Goal: Task Accomplishment & Management: Use online tool/utility

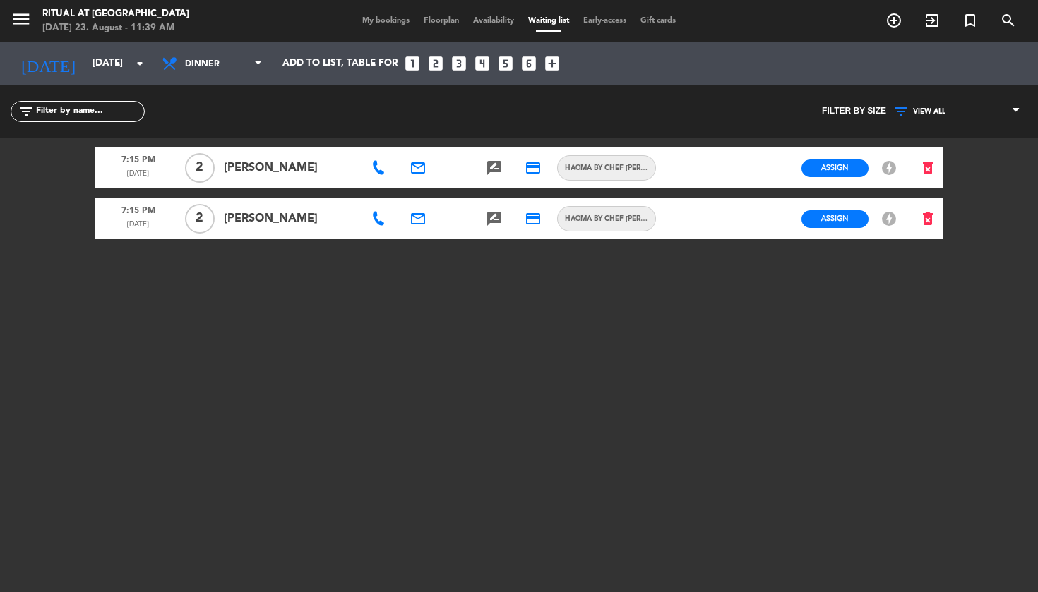
click at [418, 220] on icon "email" at bounding box center [417, 218] width 17 height 17
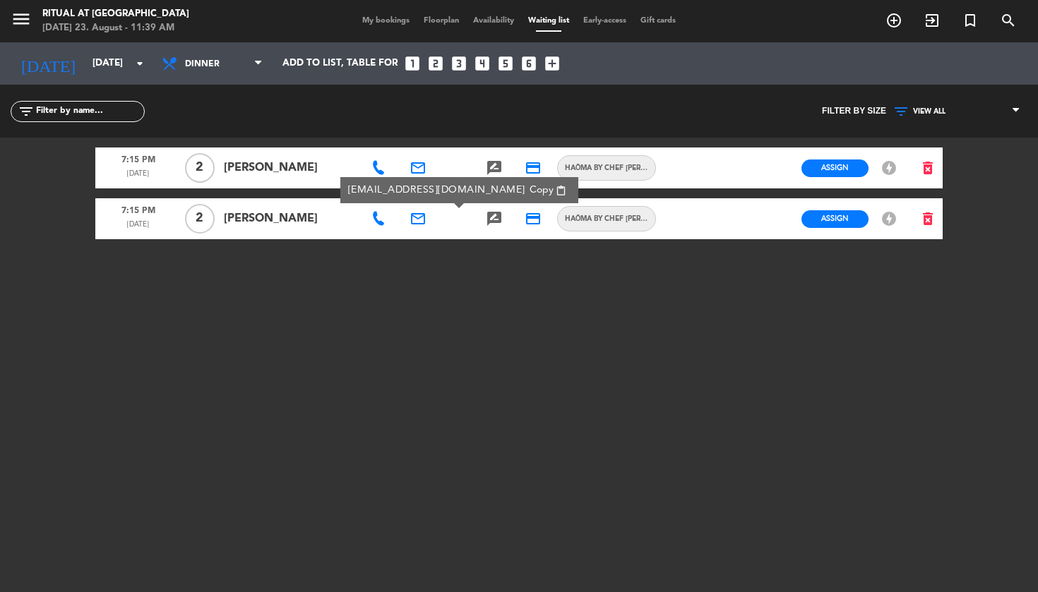
click at [529, 195] on span "Copy" at bounding box center [541, 190] width 24 height 15
click at [395, 17] on span "My bookings" at bounding box center [385, 21] width 61 height 8
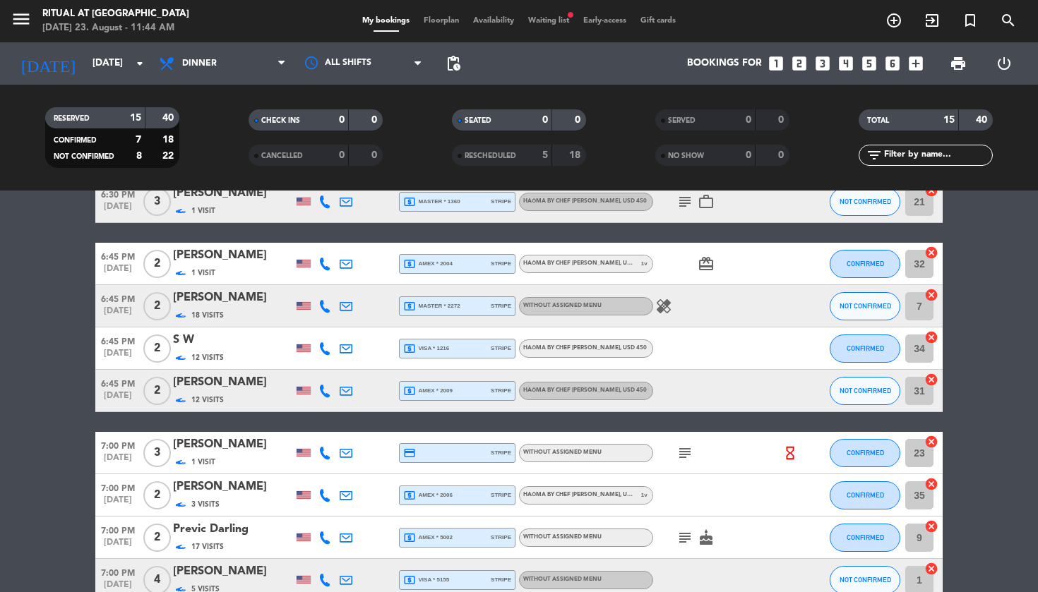
scroll to position [348, 0]
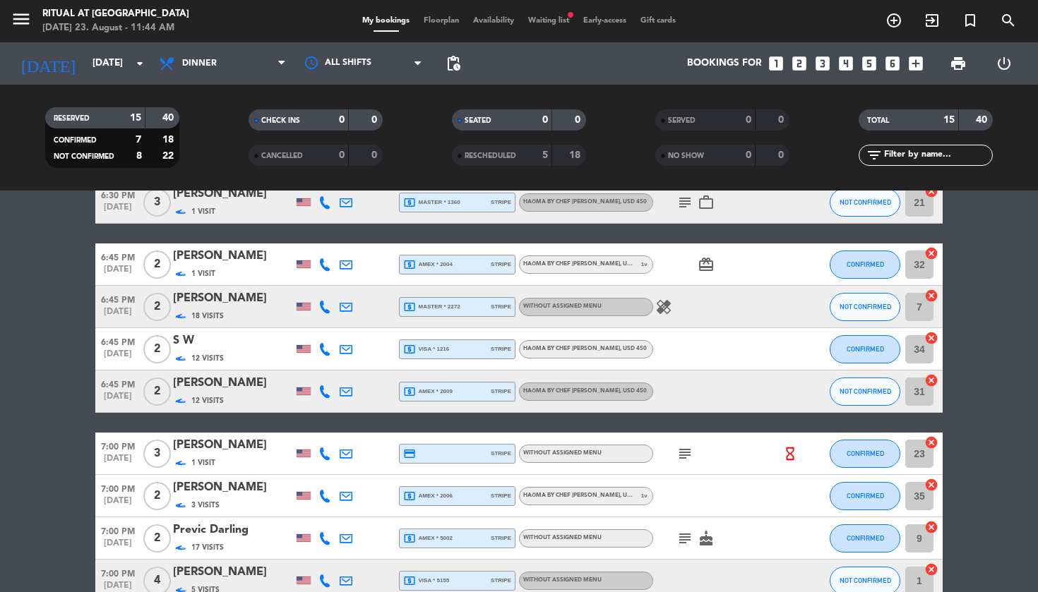
click at [544, 24] on span "Waiting list fiber_manual_record" at bounding box center [548, 21] width 55 height 8
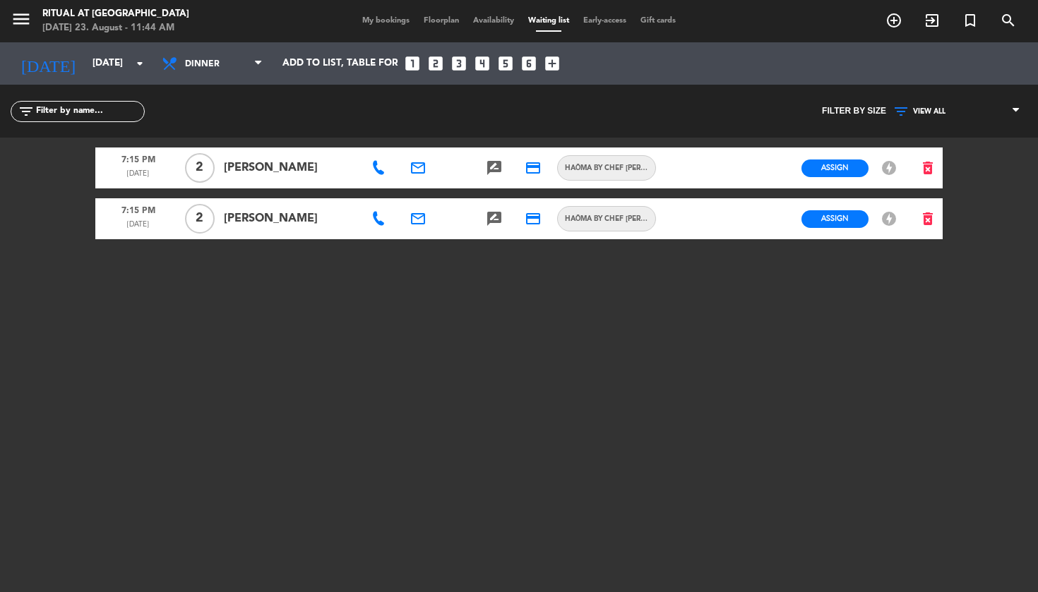
click at [826, 221] on span "Assign" at bounding box center [835, 218] width 28 height 11
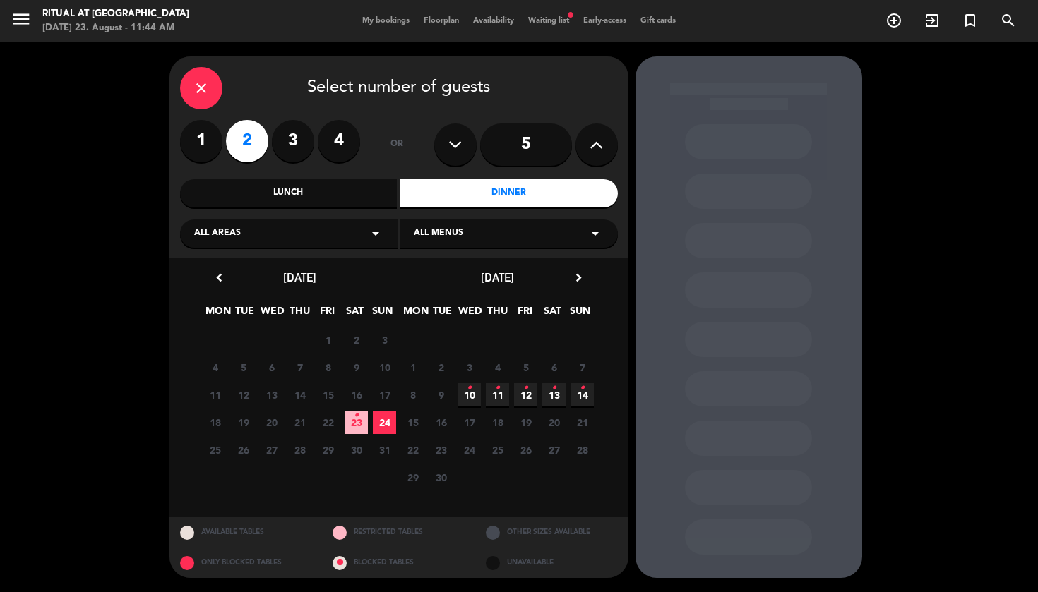
click at [385, 424] on span "24" at bounding box center [384, 422] width 23 height 23
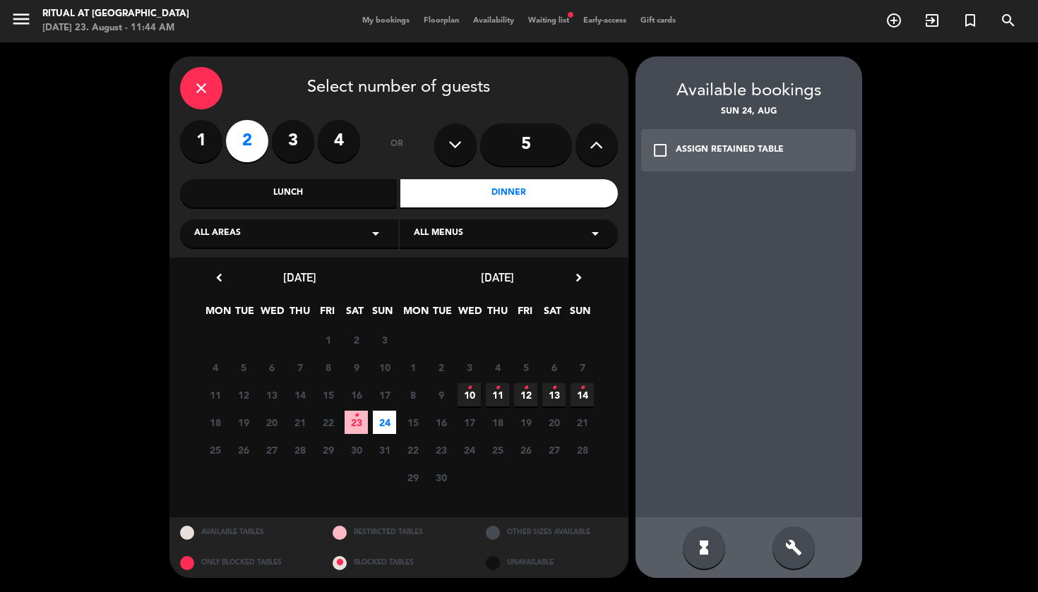
click at [739, 150] on div "ASSIGN RETAINED TABLE" at bounding box center [730, 150] width 108 height 14
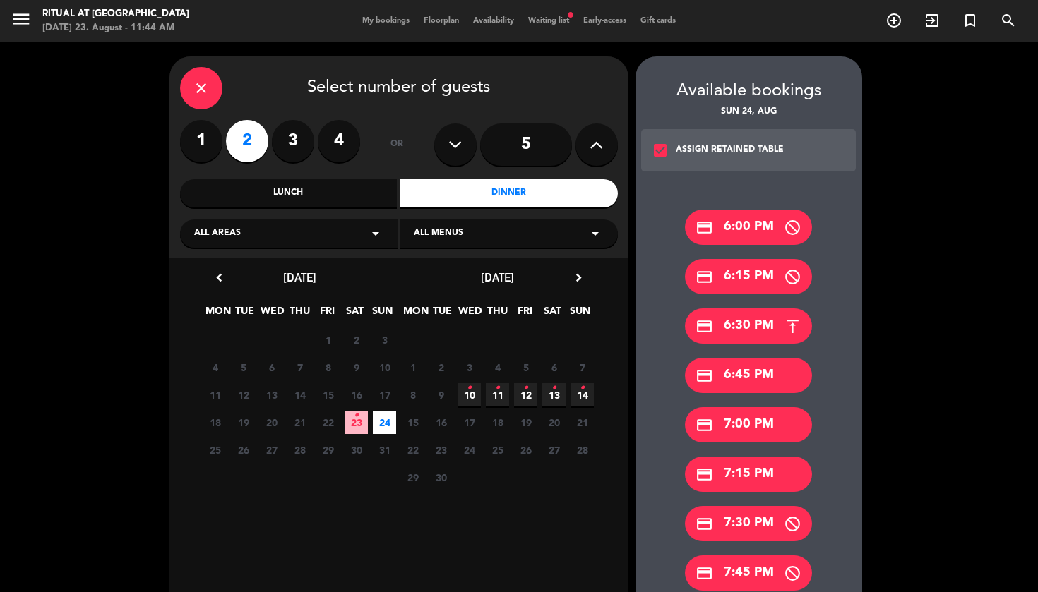
click at [760, 380] on div "credit_card 6:45 PM" at bounding box center [748, 375] width 127 height 35
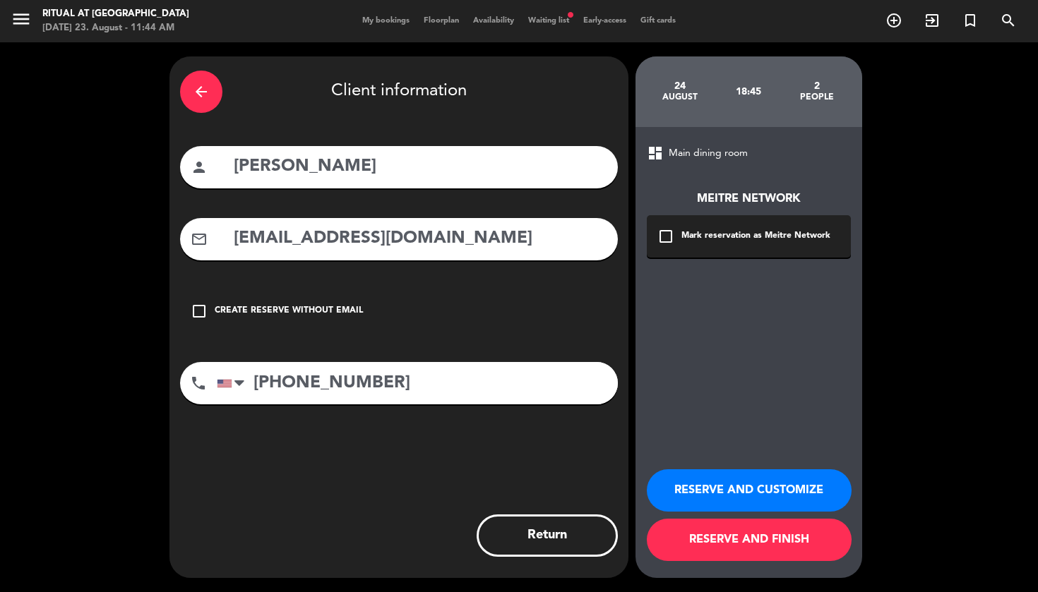
click at [772, 494] on button "RESERVE AND CUSTOMIZE" at bounding box center [749, 490] width 205 height 42
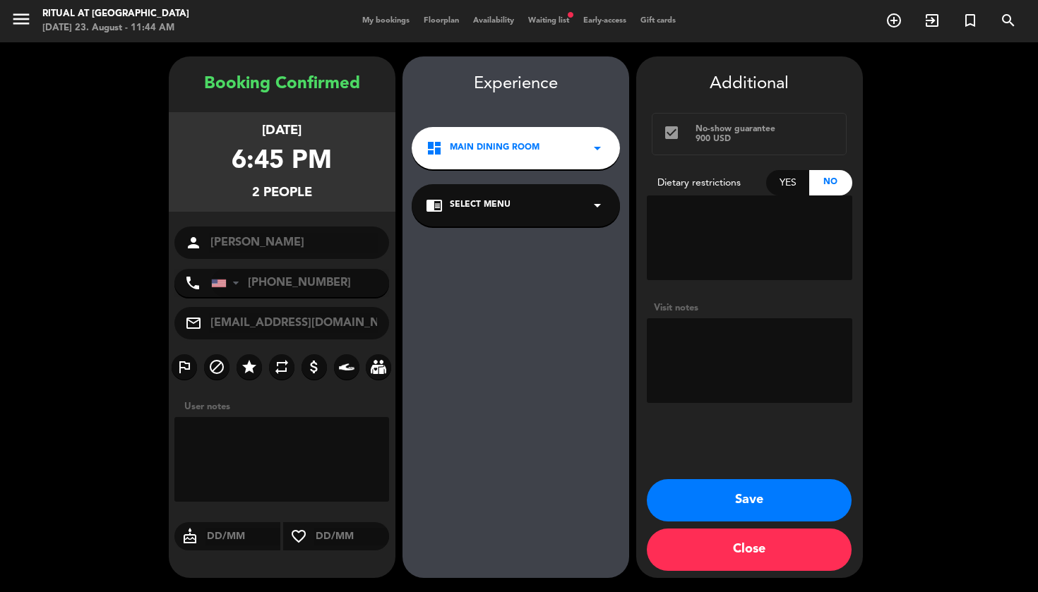
click at [750, 503] on button "Save" at bounding box center [749, 500] width 205 height 42
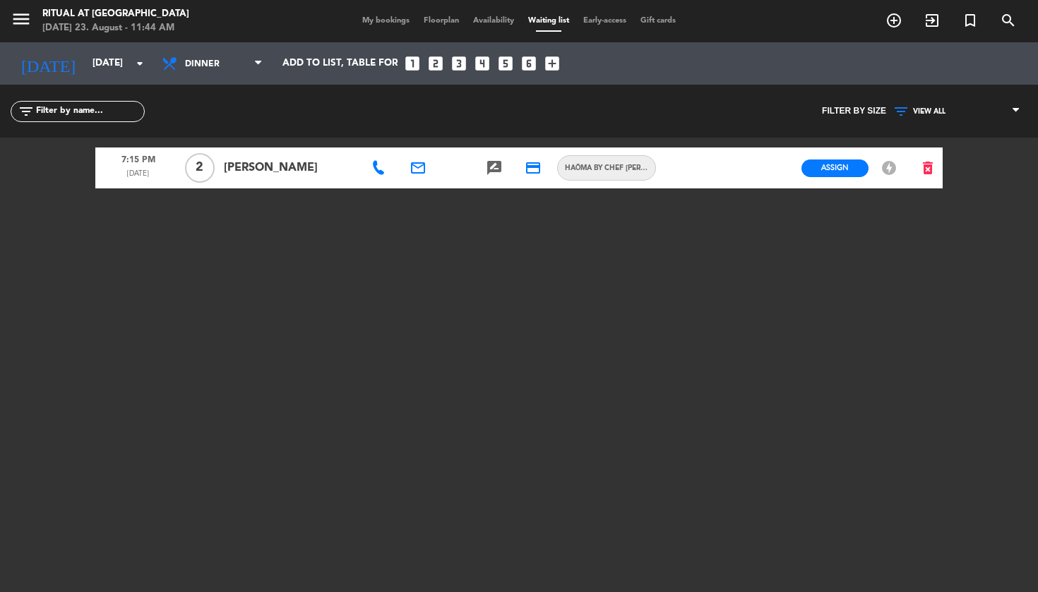
click at [440, 17] on span "Floorplan" at bounding box center [440, 21] width 49 height 8
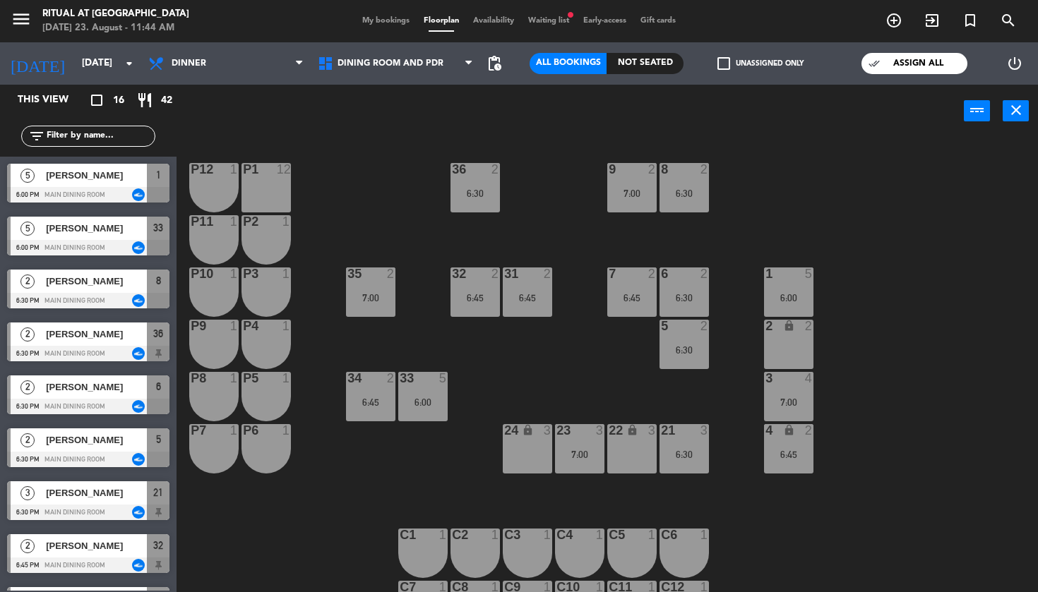
click at [761, 64] on label "check_box_outline_blank Unassigned only" at bounding box center [760, 63] width 86 height 13
click at [760, 64] on input "check_box_outline_blank Unassigned only" at bounding box center [760, 64] width 0 height 0
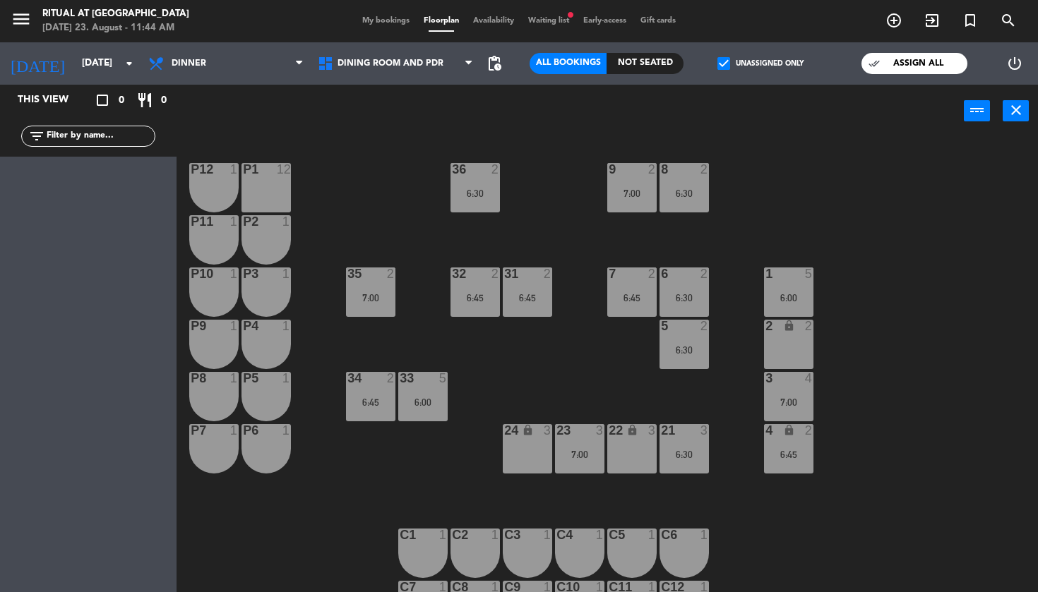
click at [761, 64] on label "check_box Unassigned only" at bounding box center [760, 63] width 86 height 13
click at [760, 64] on input "check_box Unassigned only" at bounding box center [760, 64] width 0 height 0
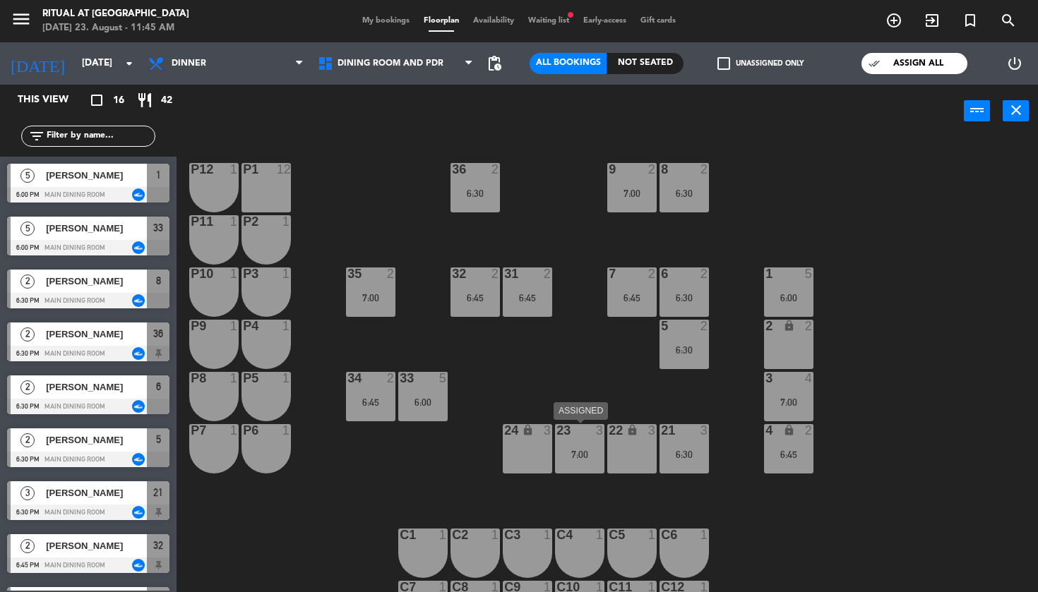
drag, startPoint x: 588, startPoint y: 443, endPoint x: 528, endPoint y: 434, distance: 60.6
click at [587, 443] on div "23 3 7:00" at bounding box center [579, 448] width 49 height 49
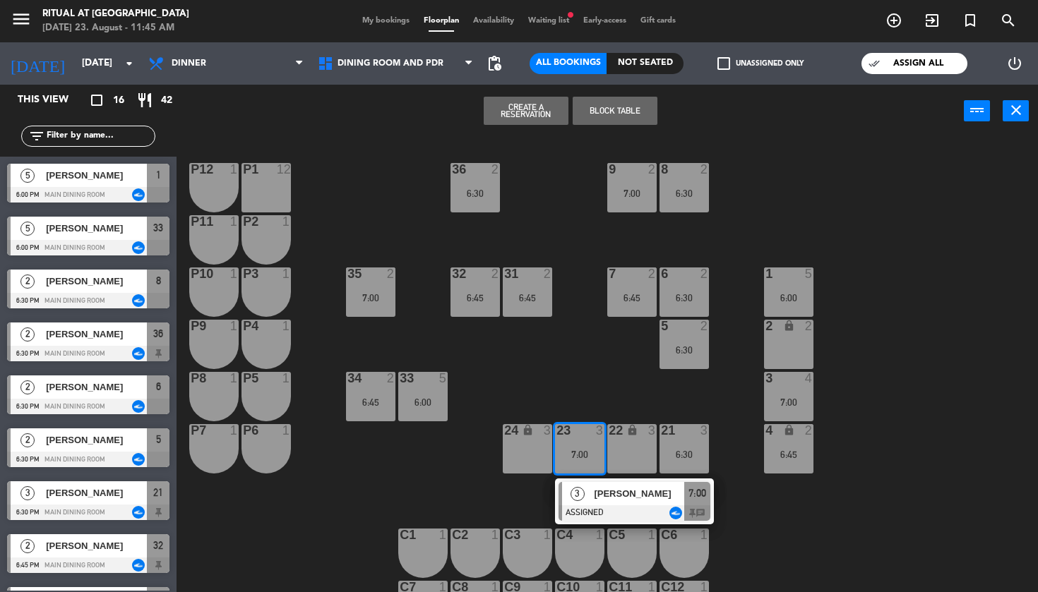
click at [220, 244] on div "P11 1" at bounding box center [213, 239] width 49 height 49
drag, startPoint x: 214, startPoint y: 283, endPoint x: 217, endPoint y: 311, distance: 28.4
click at [213, 283] on div "P10 1" at bounding box center [213, 292] width 49 height 49
click at [203, 352] on div "P9 1" at bounding box center [213, 344] width 49 height 49
click at [532, 112] on button "Move and Merge" at bounding box center [526, 111] width 85 height 28
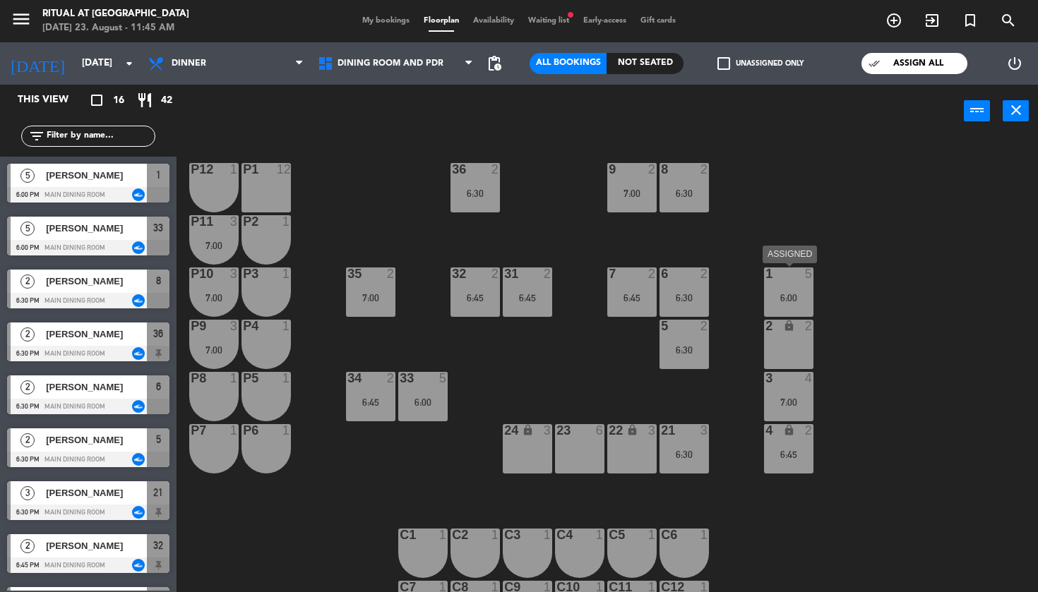
click at [802, 290] on div "1 5 6:00" at bounding box center [788, 292] width 49 height 49
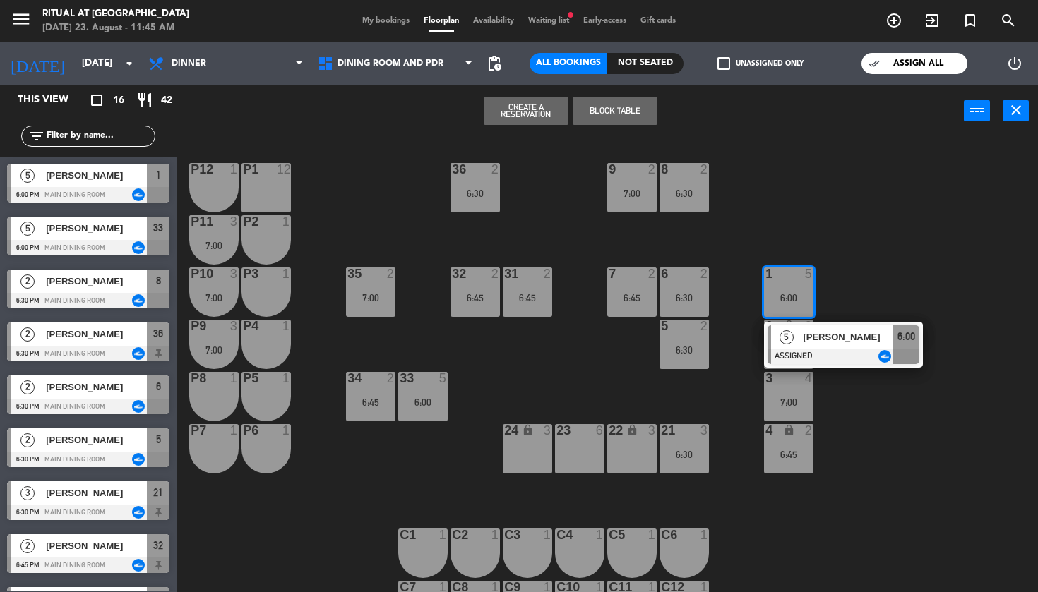
click at [514, 454] on div "24 lock 3" at bounding box center [527, 448] width 49 height 49
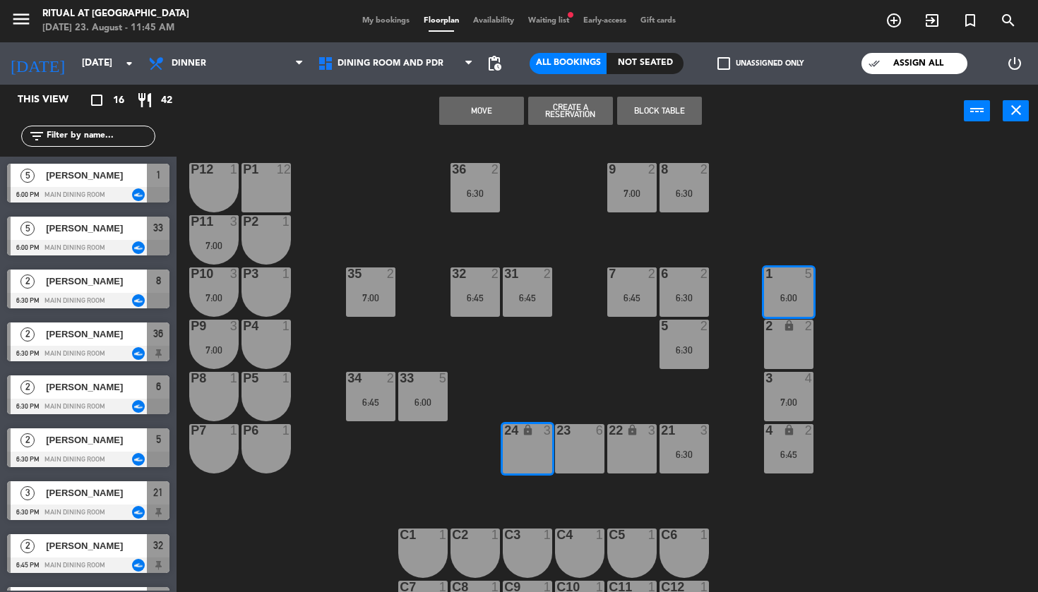
click at [625, 363] on div "36 2 6:30 9 2 7:00 8 2 6:30 P12 1 P1 12 P11 3 7:00 P2 1 35 2 7:00 32 2 6:45 31 …" at bounding box center [612, 365] width 851 height 455
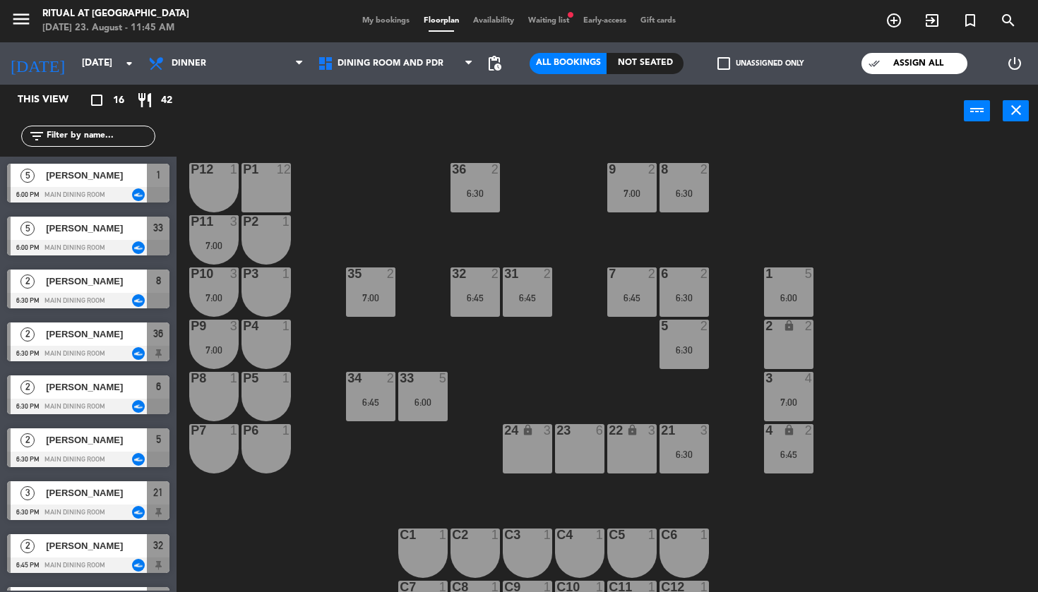
click at [805, 287] on div "1 5 6:00" at bounding box center [788, 292] width 49 height 49
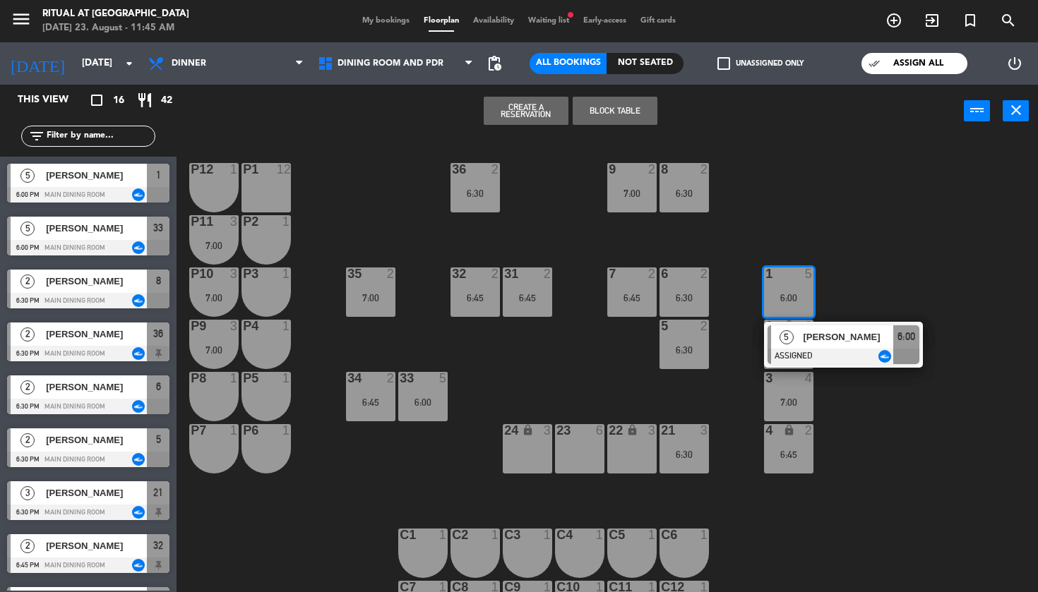
click at [724, 389] on div "36 2 6:30 9 2 7:00 8 2 6:30 P12 1 P1 12 P11 3 7:00 P2 1 35 2 7:00 32 2 6:45 31 …" at bounding box center [612, 365] width 851 height 455
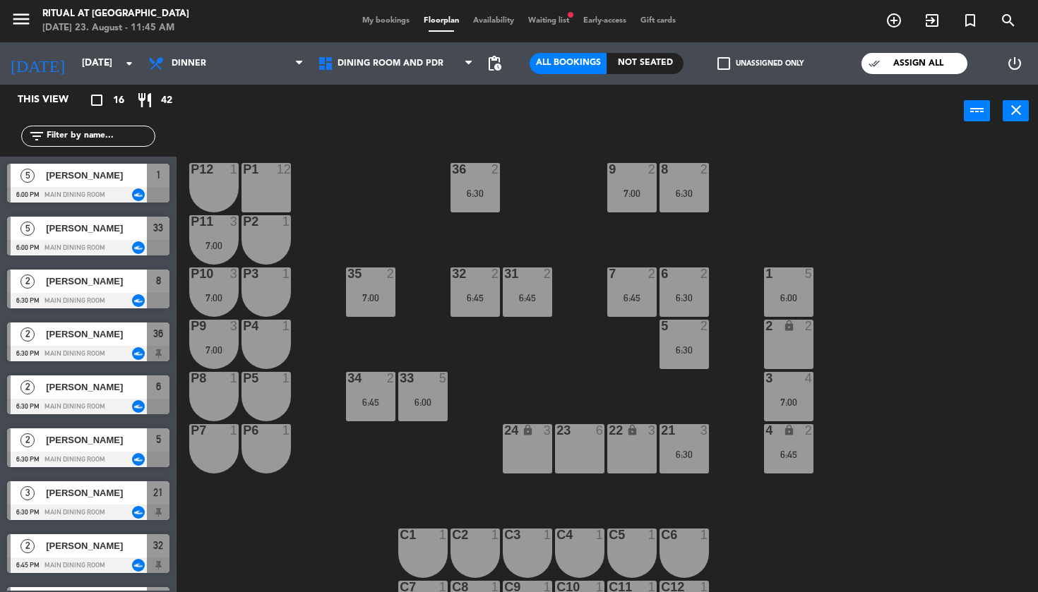
click at [787, 397] on div "7:00" at bounding box center [788, 402] width 49 height 10
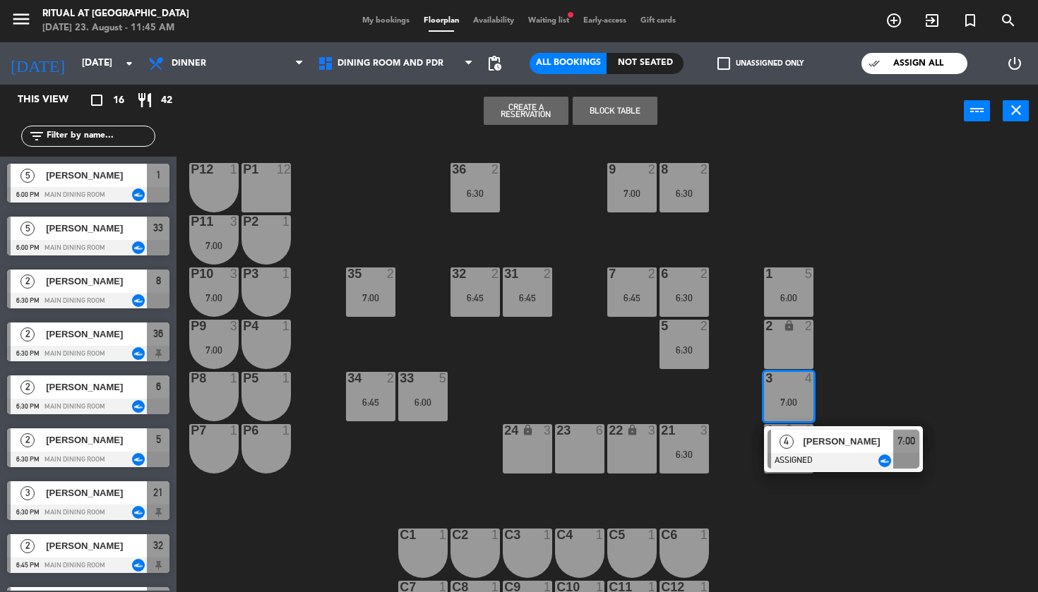
click at [581, 451] on div "23 6" at bounding box center [579, 448] width 49 height 49
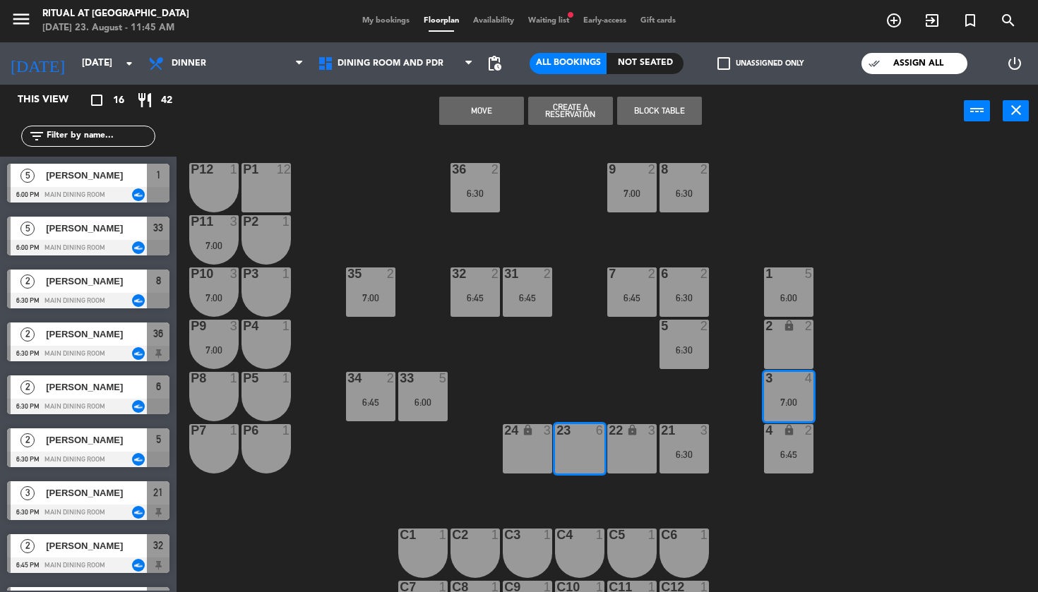
click at [498, 110] on button "Move" at bounding box center [481, 111] width 85 height 28
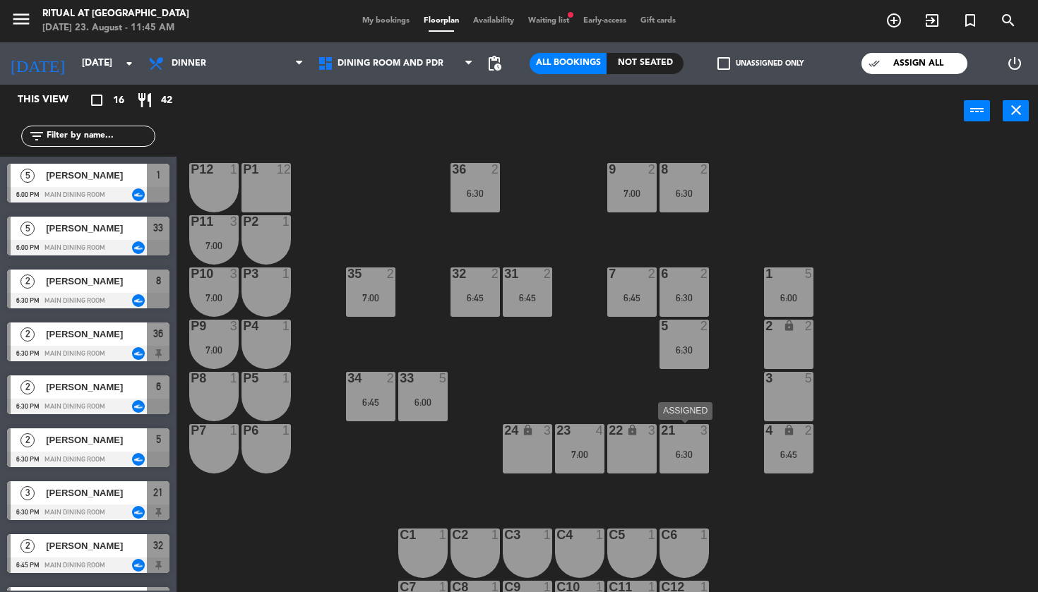
click at [690, 436] on div at bounding box center [684, 430] width 23 height 13
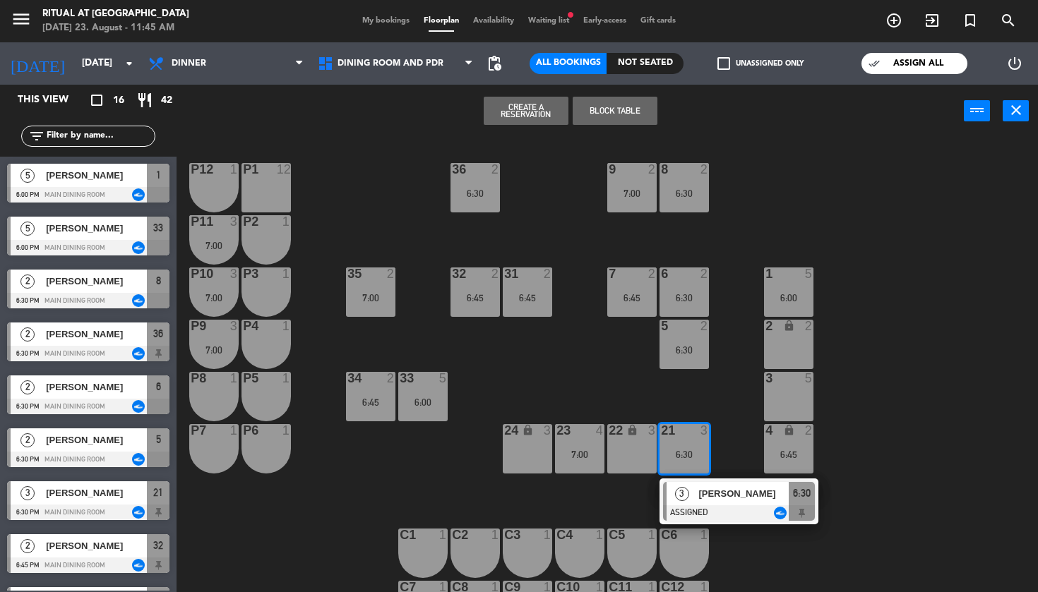
click at [709, 402] on div "36 2 6:30 9 2 7:00 8 2 6:30 P12 1 P1 12 P11 3 7:00 P2 1 35 2 7:00 32 2 6:45 31 …" at bounding box center [612, 365] width 851 height 455
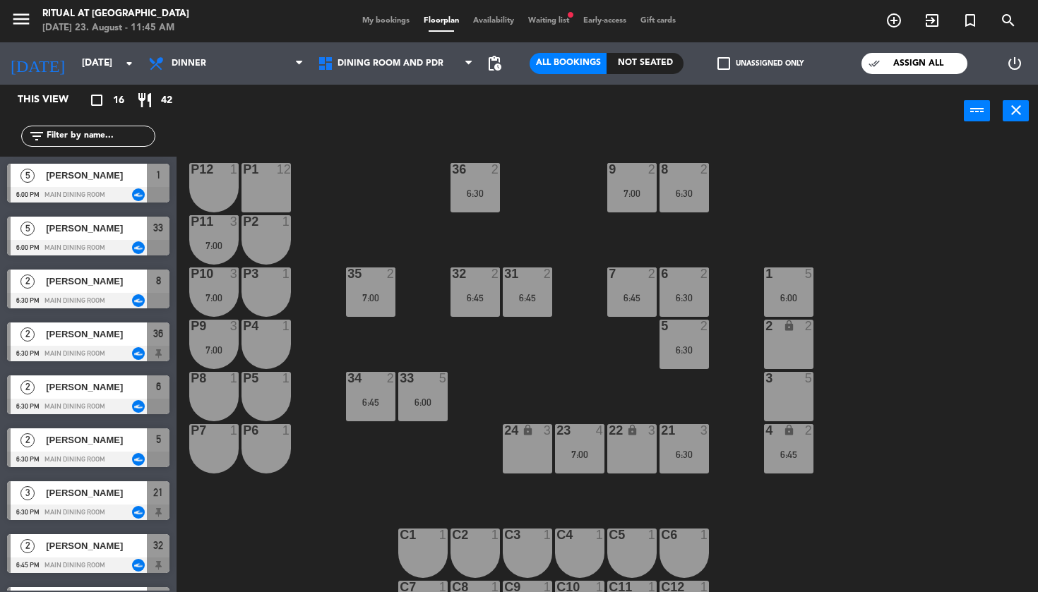
click at [803, 275] on div "5" at bounding box center [811, 274] width 23 height 13
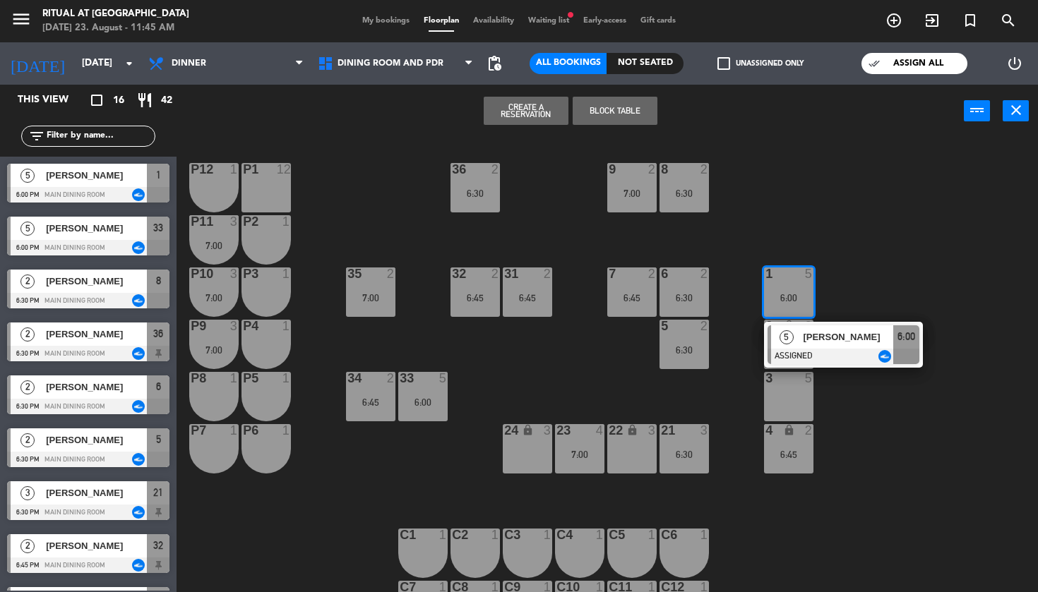
click at [695, 443] on div "21 3 6:30" at bounding box center [683, 448] width 49 height 49
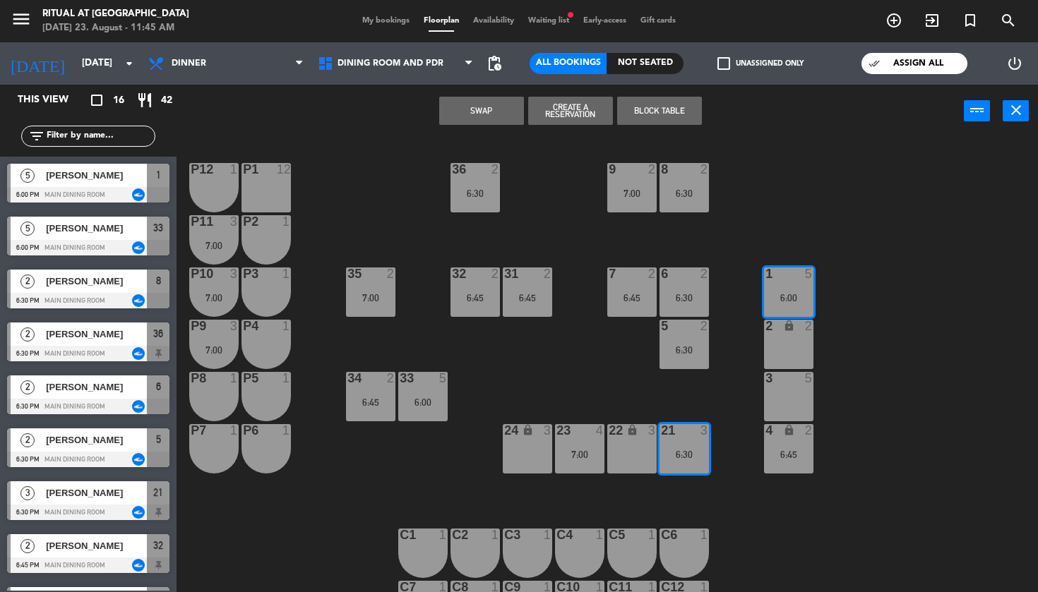
click at [494, 116] on button "Swap" at bounding box center [481, 111] width 85 height 28
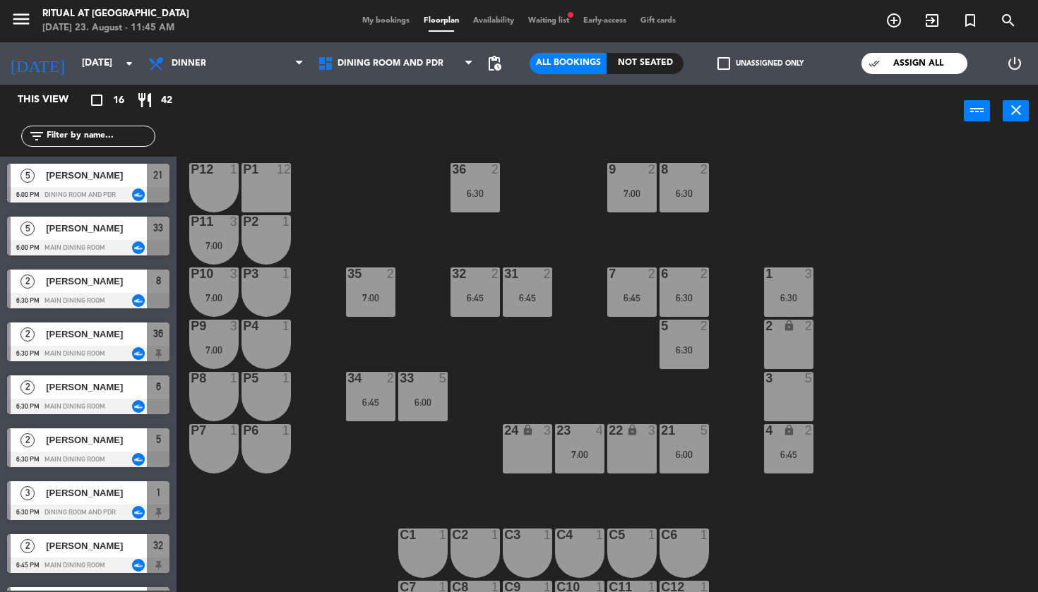
click at [804, 463] on div "4 lock 2 6:45" at bounding box center [788, 448] width 49 height 49
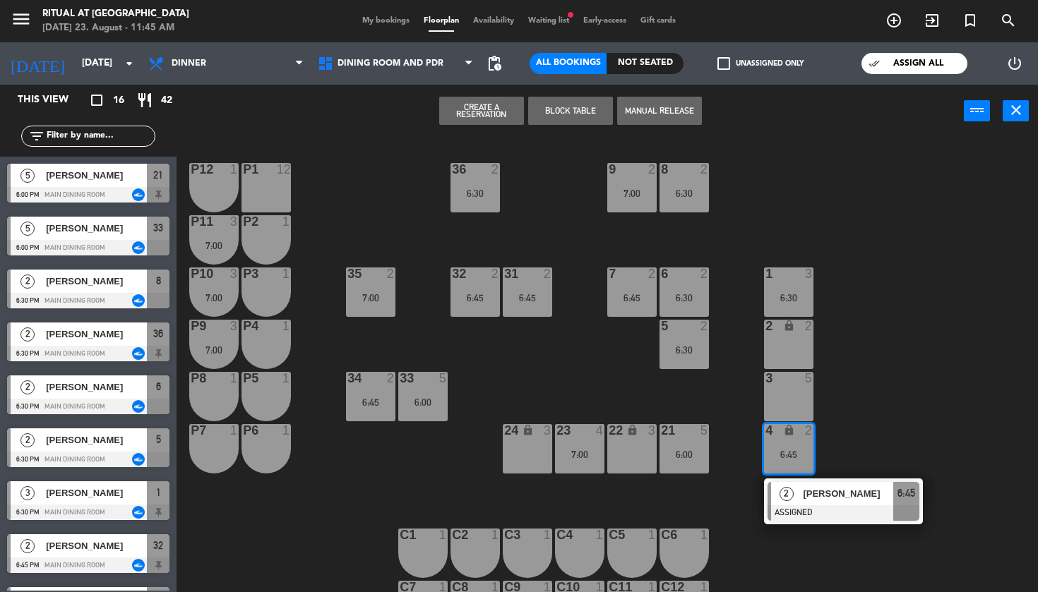
click at [802, 404] on div "3 5" at bounding box center [788, 396] width 49 height 49
click at [500, 112] on button "Move" at bounding box center [481, 111] width 85 height 28
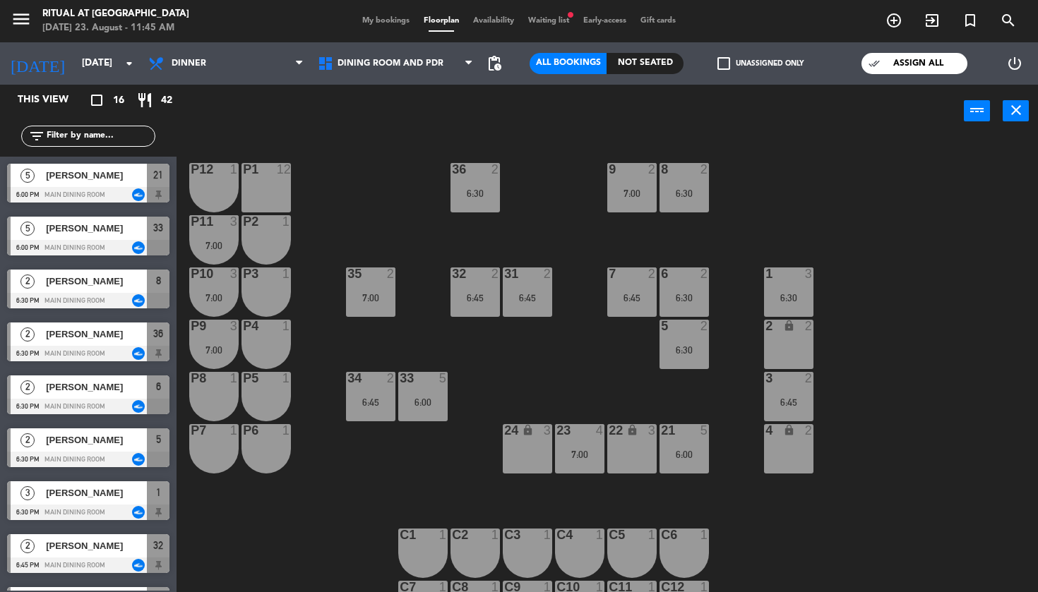
click at [986, 307] on div "36 2 6:30 9 2 7:00 8 2 6:30 P12 1 P1 12 P11 3 7:00 P2 1 35 2 7:00 32 2 6:45 31 …" at bounding box center [612, 365] width 851 height 455
click at [1016, 108] on icon "close" at bounding box center [1015, 110] width 17 height 17
